Goal: Navigation & Orientation: Understand site structure

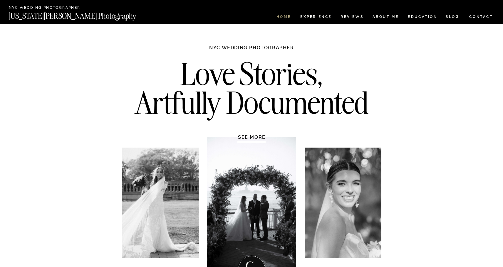
click at [287, 15] on nav "HOME" at bounding box center [283, 17] width 17 height 5
click at [314, 16] on nav "Experience" at bounding box center [315, 17] width 31 height 5
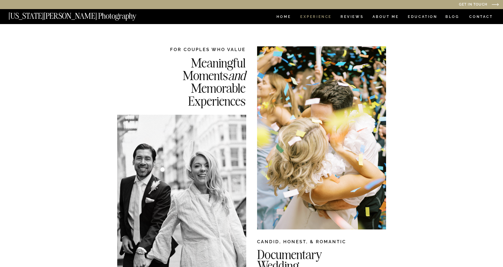
click at [316, 18] on nav "Experience" at bounding box center [315, 17] width 31 height 5
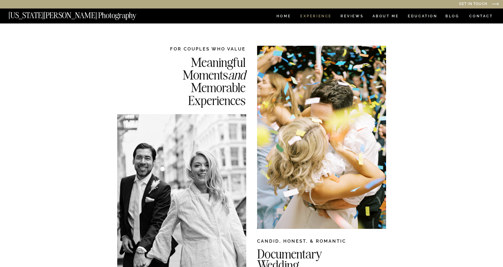
scroll to position [2, 0]
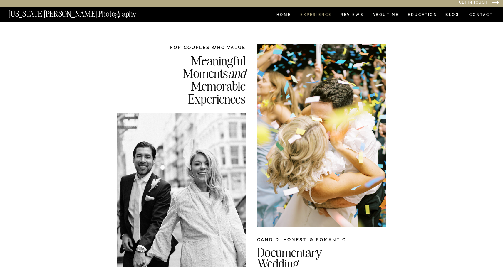
click at [316, 16] on nav "Experience" at bounding box center [315, 15] width 31 height 5
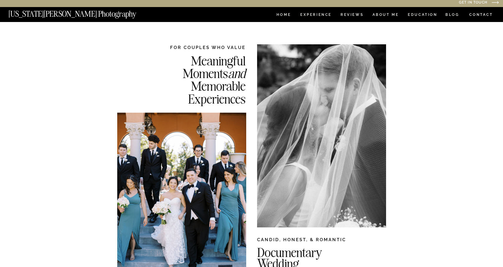
scroll to position [0, 0]
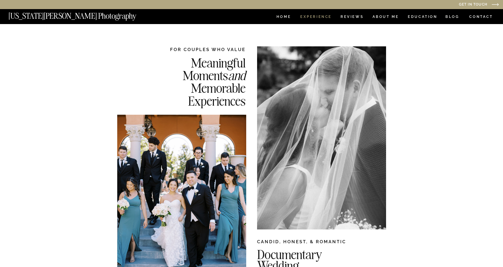
click at [311, 17] on nav "Experience" at bounding box center [315, 17] width 31 height 5
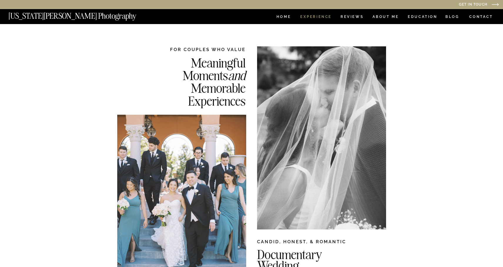
click at [311, 17] on nav "Experience" at bounding box center [315, 17] width 31 height 5
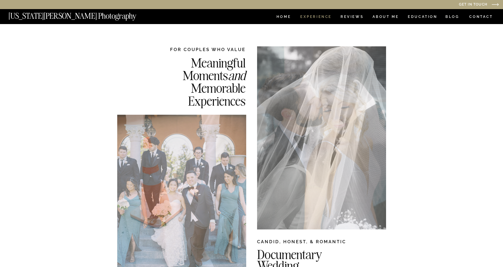
scroll to position [0, 0]
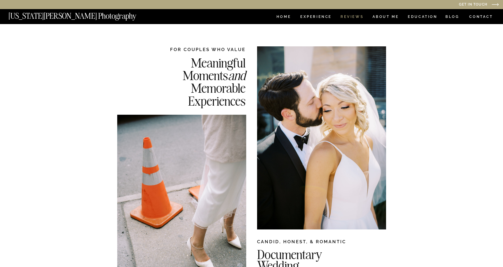
click at [349, 16] on nav "REVIEWS" at bounding box center [351, 17] width 22 height 5
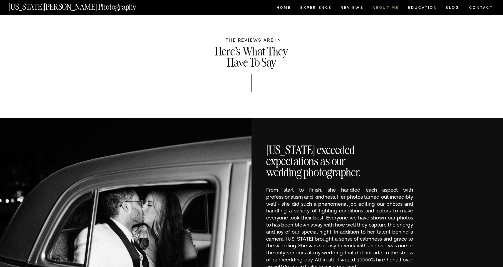
click at [381, 8] on nav "ABOUT ME" at bounding box center [385, 8] width 27 height 5
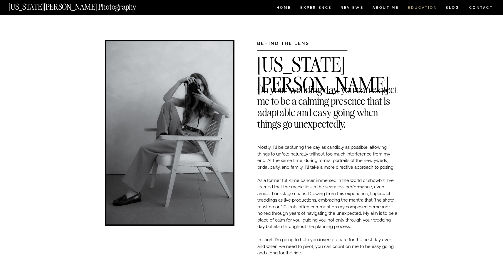
click at [424, 8] on nav "EDUCATION" at bounding box center [422, 8] width 31 height 5
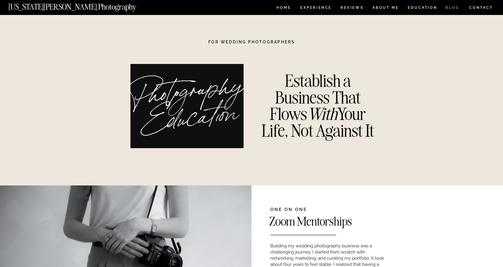
click at [450, 8] on nav "BLOG" at bounding box center [452, 8] width 14 height 5
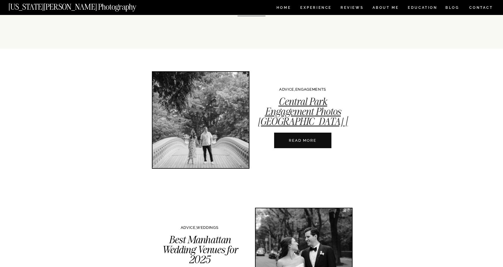
scroll to position [117, 0]
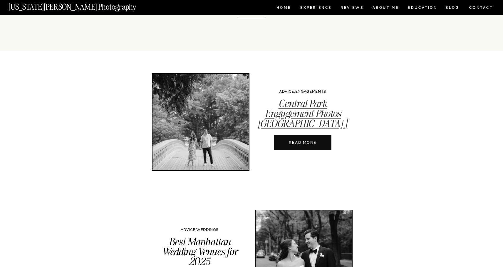
click at [311, 113] on link "Central Park Engagement Photos [GEOGRAPHIC_DATA] | A Complete Guide" at bounding box center [303, 118] width 90 height 43
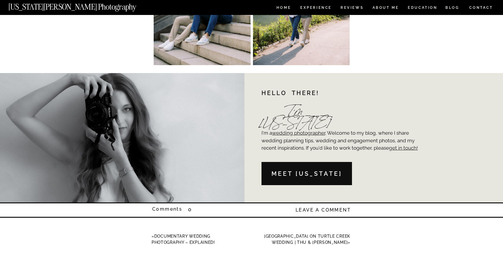
scroll to position [3216, 0]
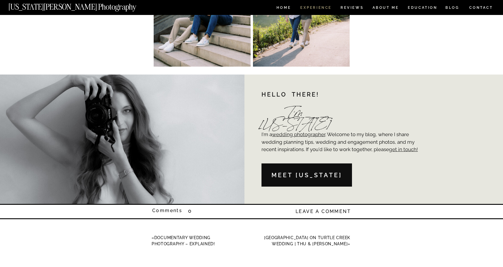
click at [307, 10] on nav "Experience" at bounding box center [315, 8] width 31 height 5
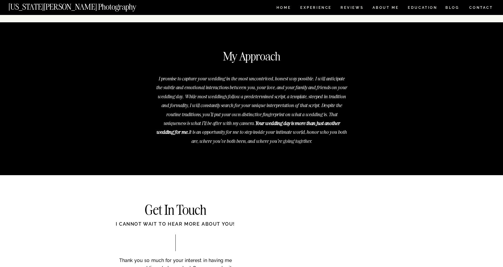
scroll to position [2100, 0]
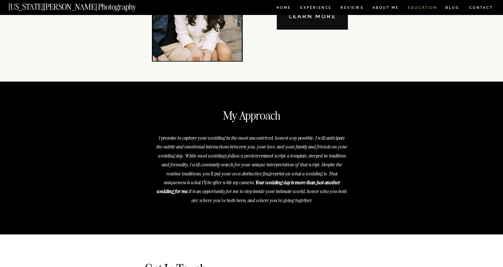
click at [413, 6] on nav "EDUCATION" at bounding box center [422, 8] width 31 height 5
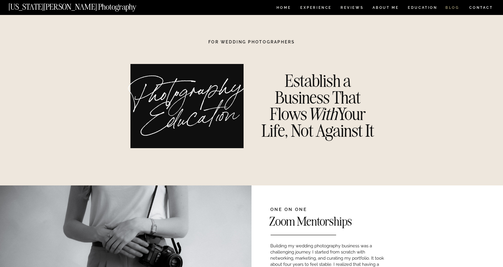
click at [448, 6] on nav "BLOG" at bounding box center [452, 8] width 14 height 5
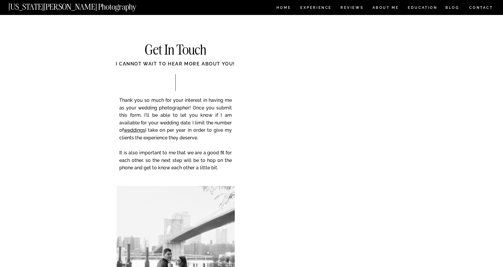
click at [479, 8] on nav "CONTACT" at bounding box center [481, 7] width 24 height 6
click at [480, 8] on nav "CONTACT" at bounding box center [481, 7] width 24 height 6
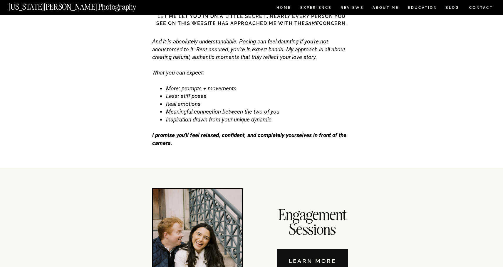
scroll to position [1793, 0]
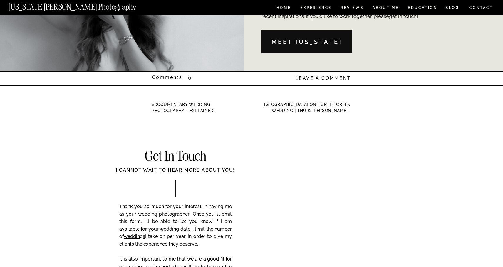
scroll to position [3349, 0]
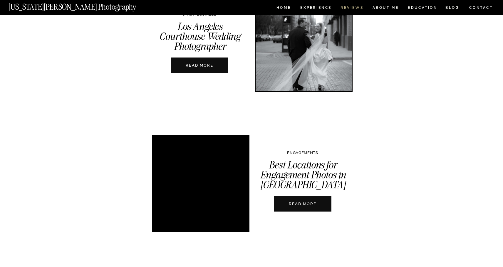
scroll to position [1377, 0]
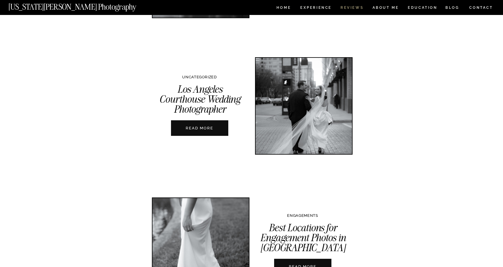
click at [347, 6] on nav "REVIEWS" at bounding box center [351, 8] width 22 height 5
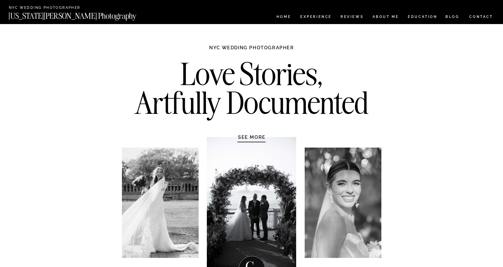
scroll to position [14, 0]
